Goal: Task Accomplishment & Management: Use online tool/utility

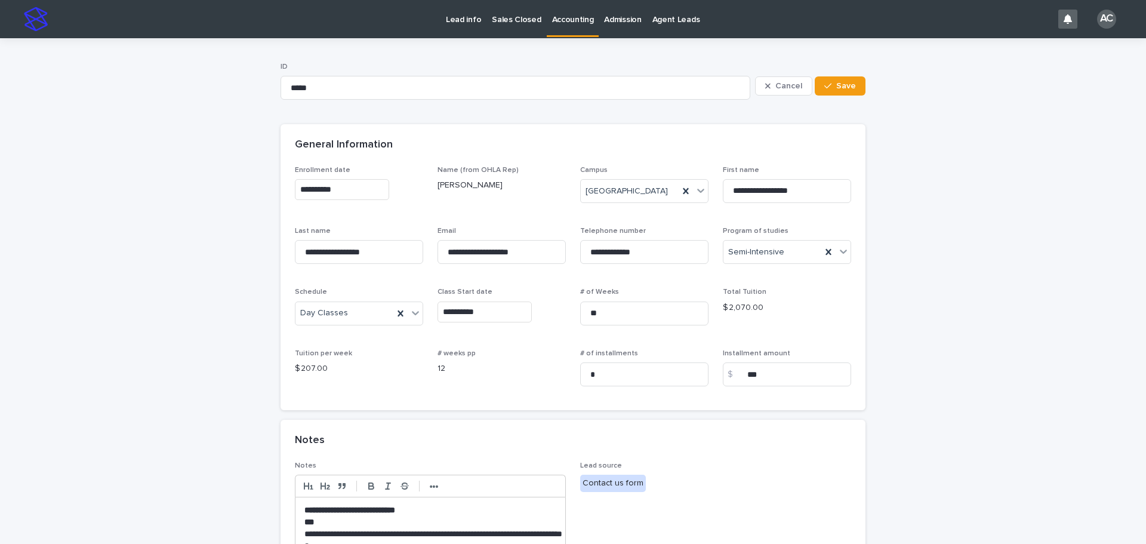
click at [570, 26] on link "Accounting" at bounding box center [573, 17] width 53 height 35
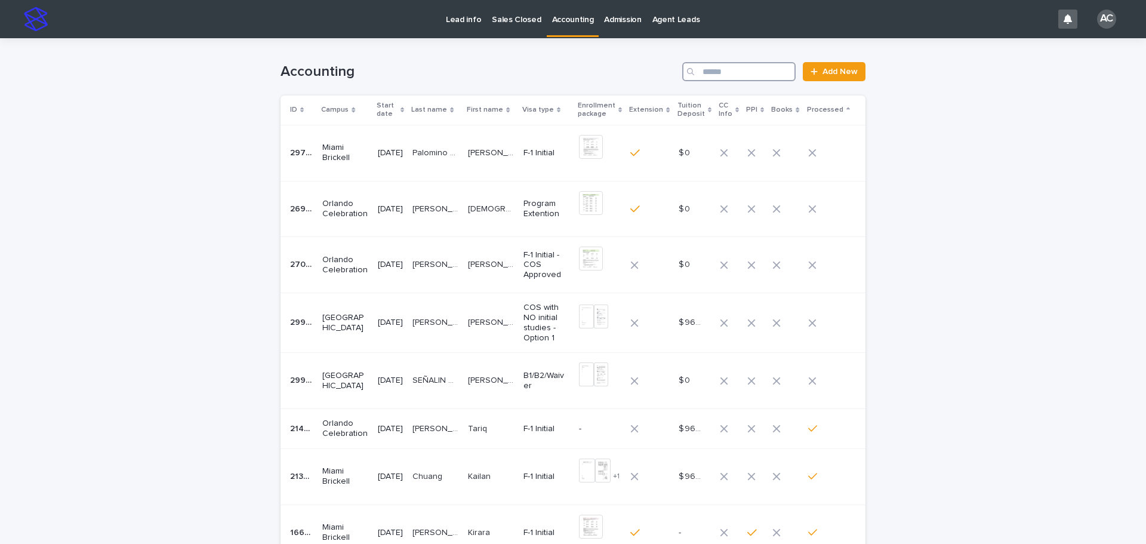
click at [718, 77] on input "Search" at bounding box center [738, 71] width 113 height 19
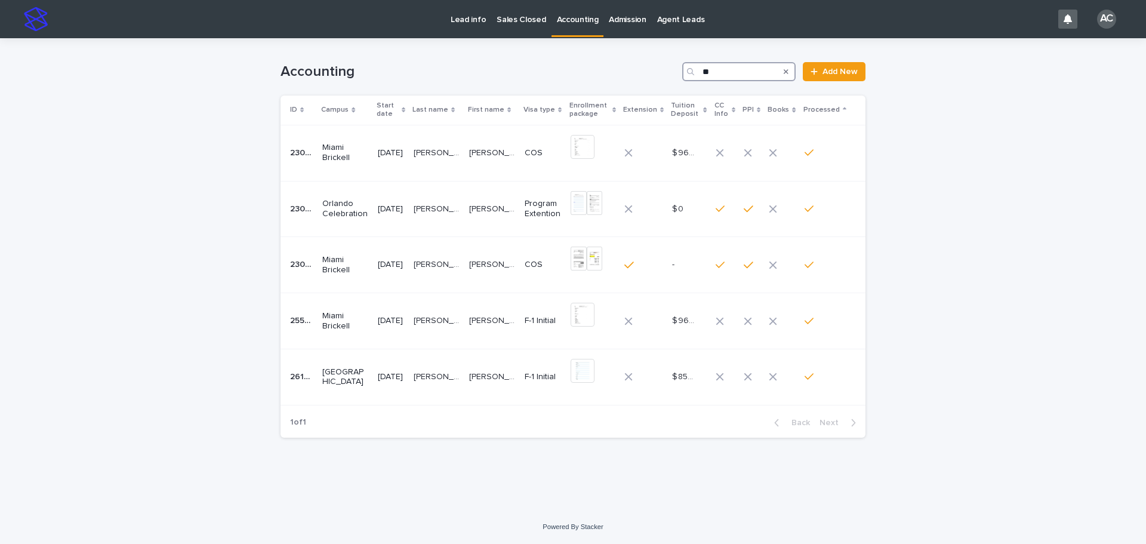
type input "*"
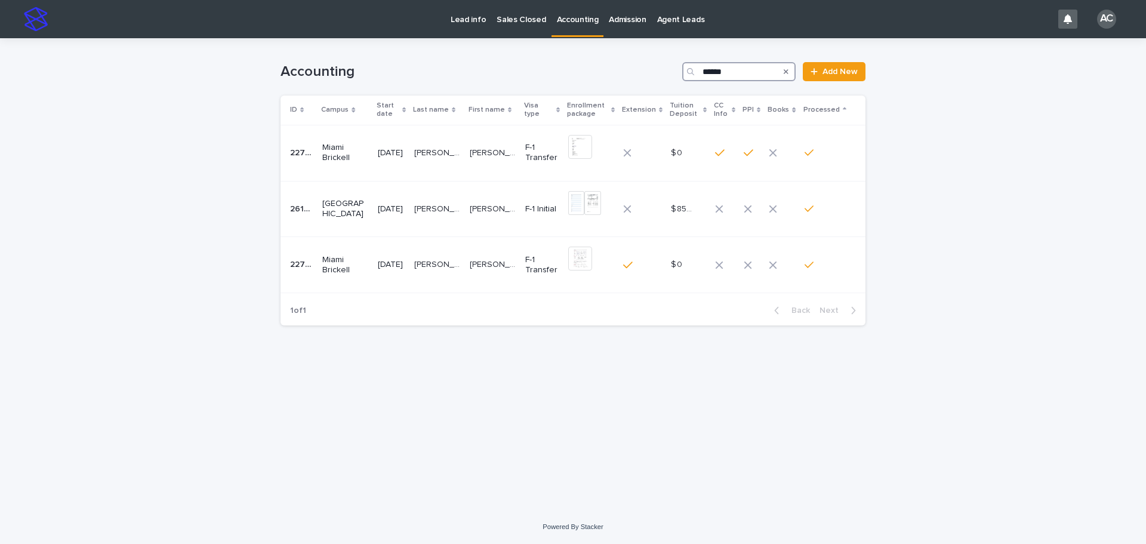
type input "******"
click at [584, 14] on p "Accounting" at bounding box center [578, 12] width 42 height 25
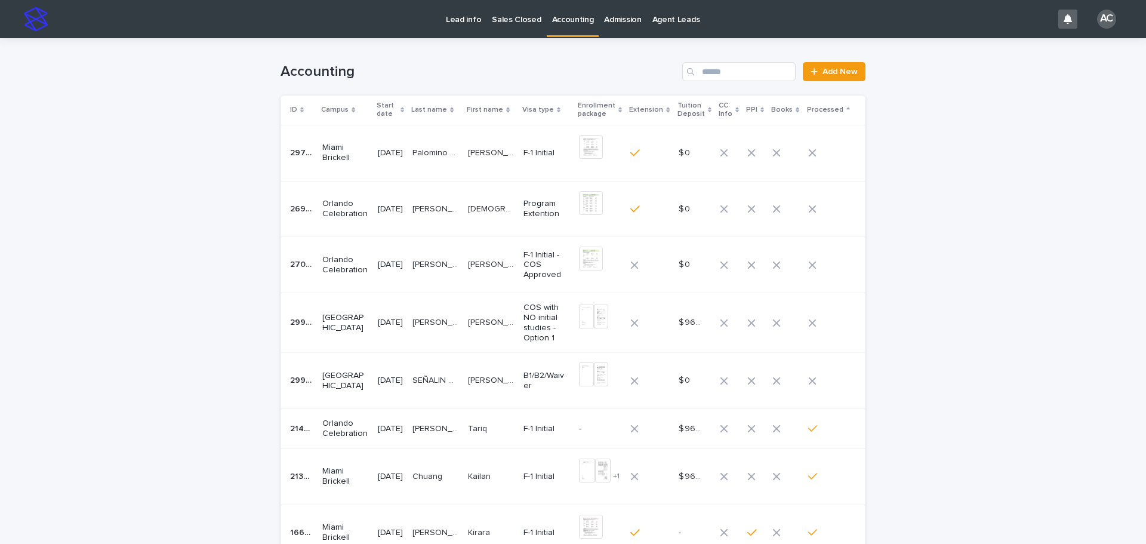
click at [422, 384] on td "SEÑALIN [PERSON_NAME] SEÑALIN QUICHIMBO" at bounding box center [435, 381] width 55 height 56
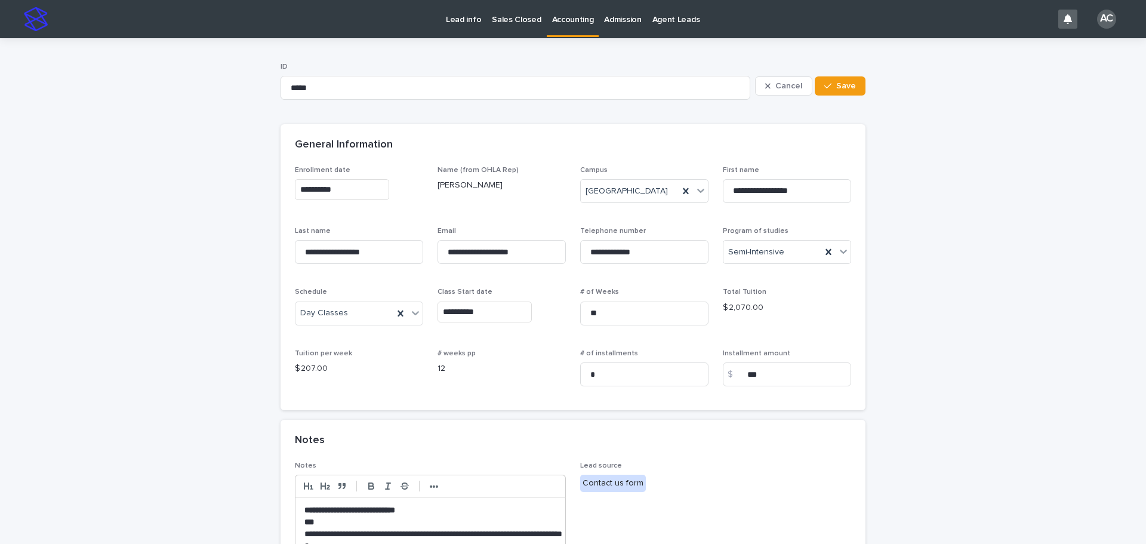
click at [554, 24] on p "Accounting" at bounding box center [573, 12] width 42 height 25
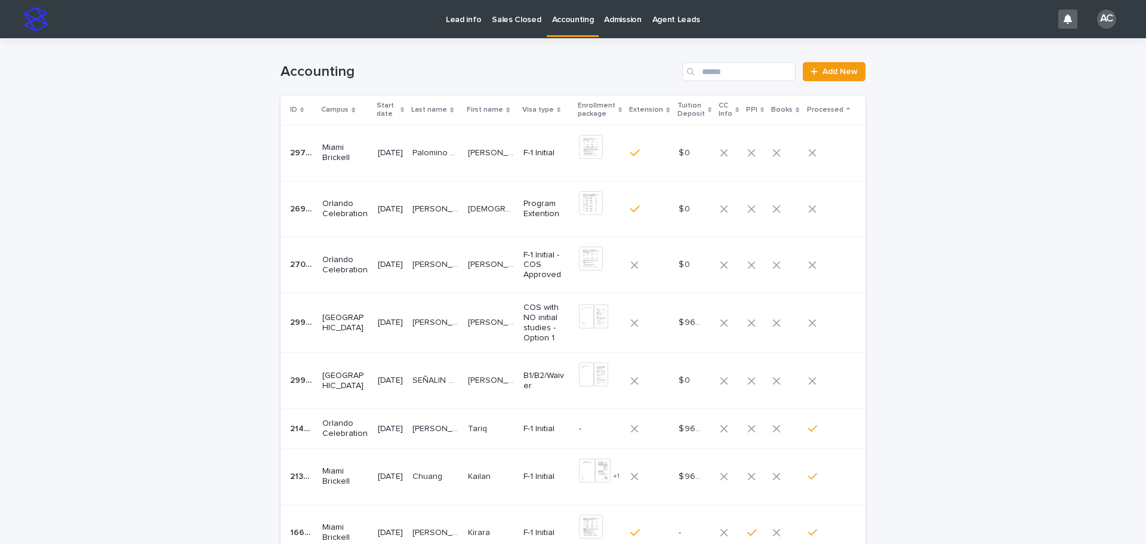
click at [490, 378] on p "[PERSON_NAME] DEL [PERSON_NAME]" at bounding box center [492, 379] width 48 height 13
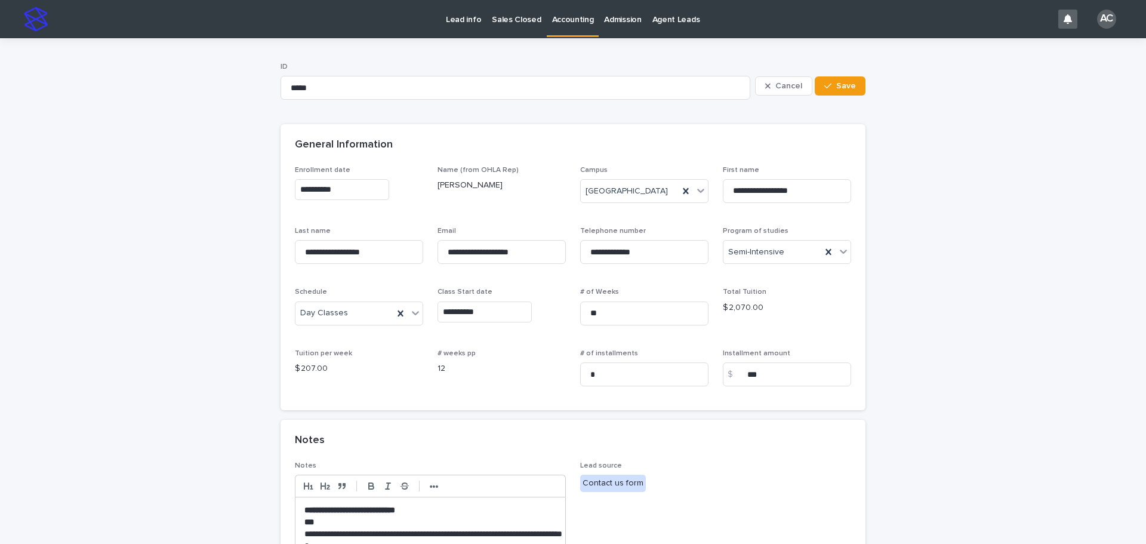
scroll to position [298, 0]
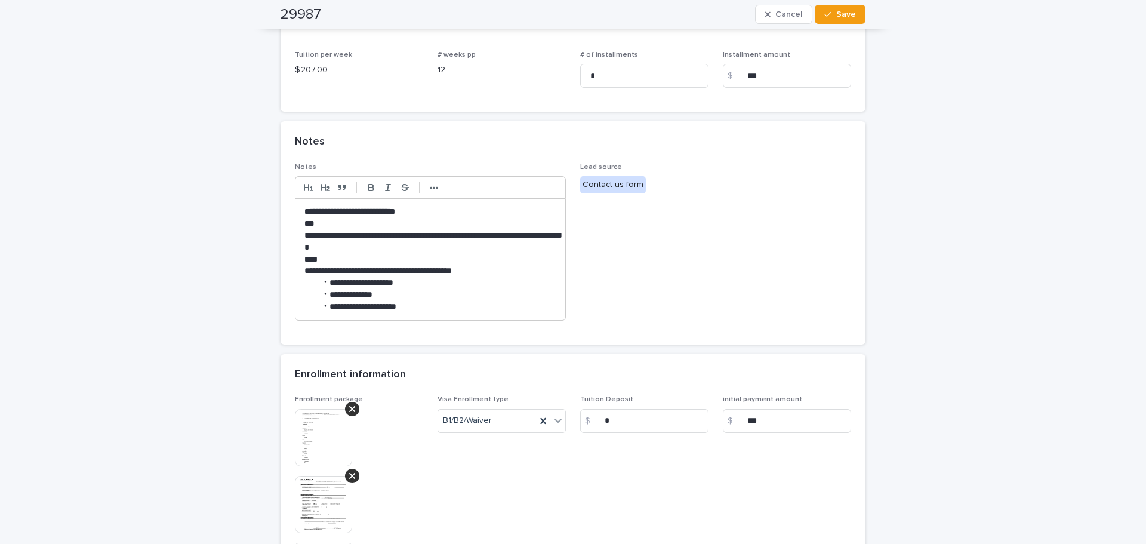
click at [419, 308] on li "**********" at bounding box center [436, 307] width 239 height 12
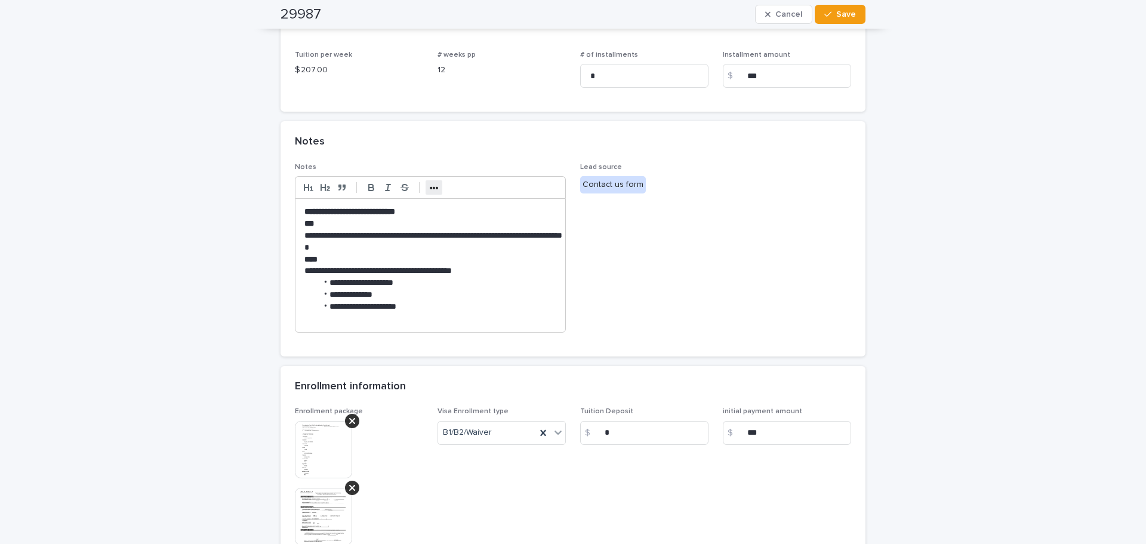
click at [425, 187] on button "•••" at bounding box center [433, 187] width 17 height 14
click at [524, 184] on icon "button" at bounding box center [529, 187] width 11 height 11
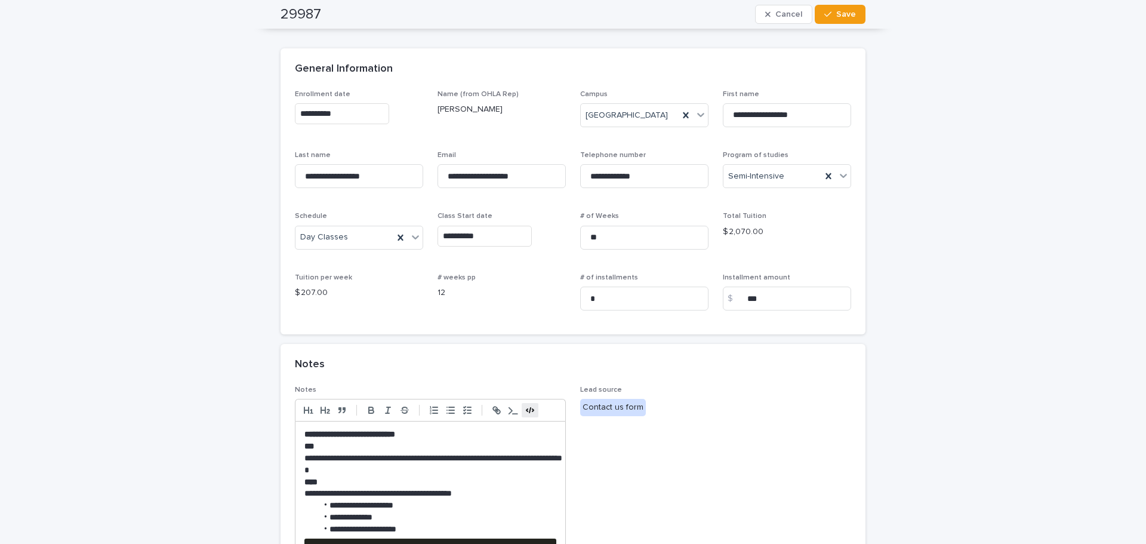
scroll to position [0, 0]
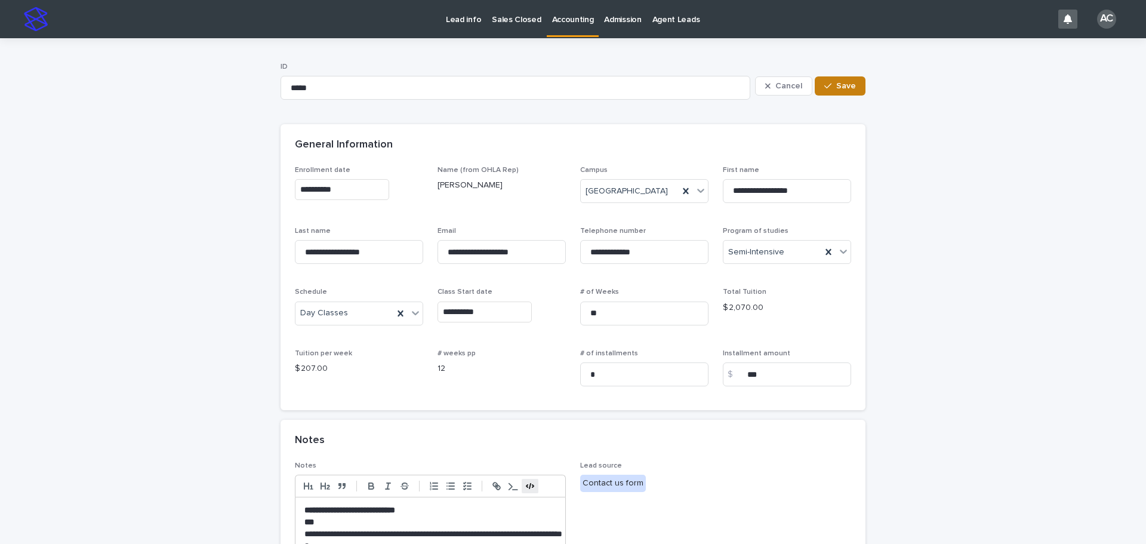
click at [856, 88] on button "Save" at bounding box center [839, 85] width 51 height 19
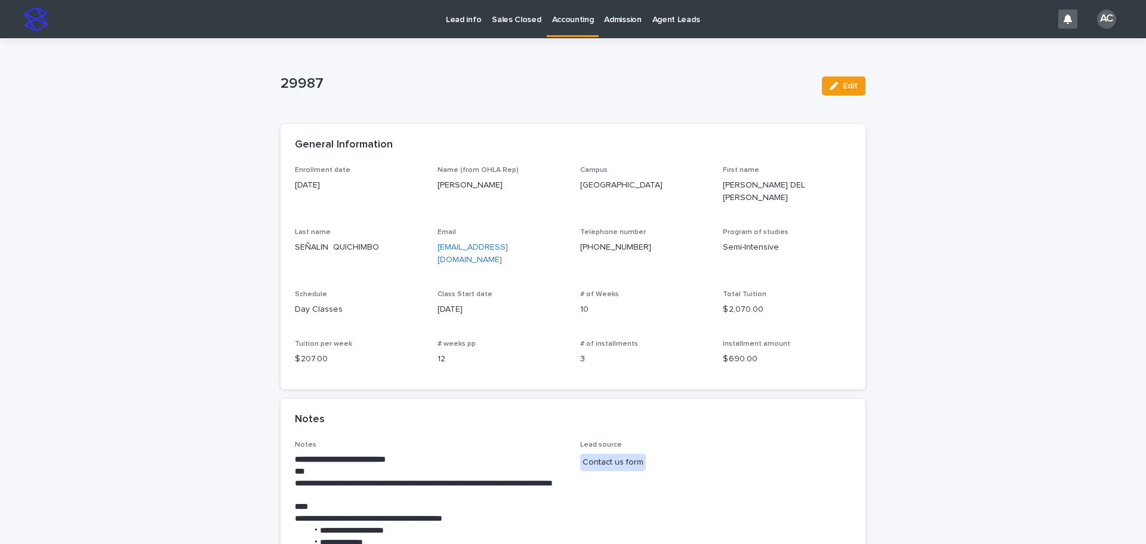
click at [570, 16] on p "Accounting" at bounding box center [573, 12] width 42 height 25
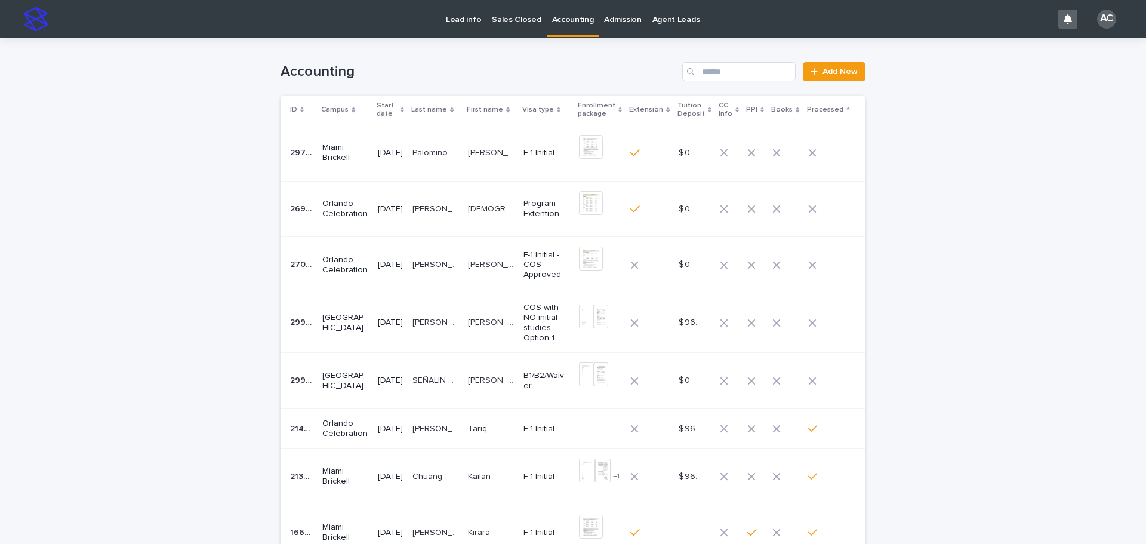
click at [427, 162] on div "Palomino [PERSON_NAME]" at bounding box center [435, 153] width 46 height 20
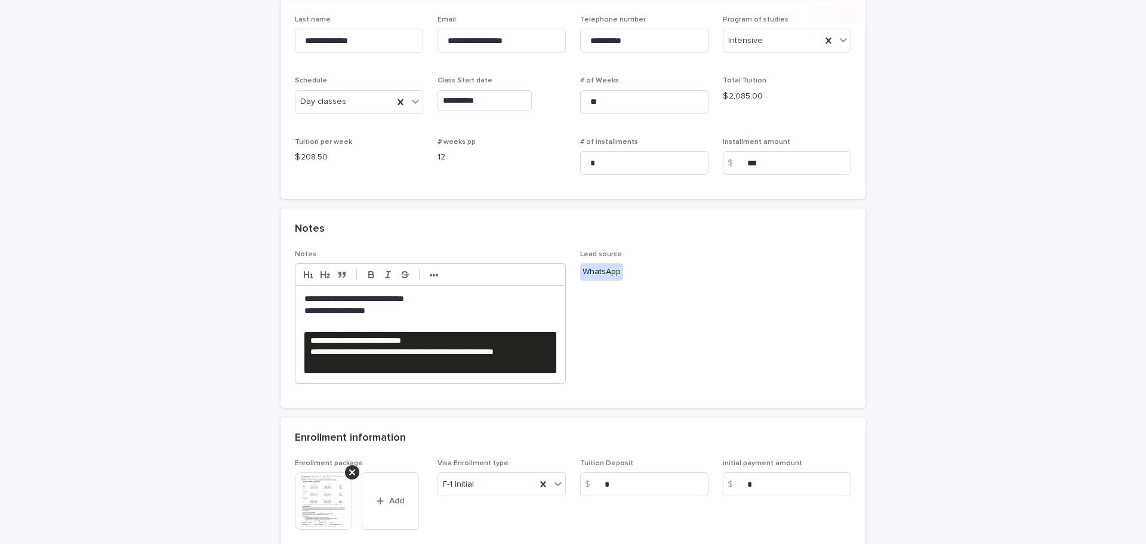
scroll to position [298, 0]
